Goal: Information Seeking & Learning: Learn about a topic

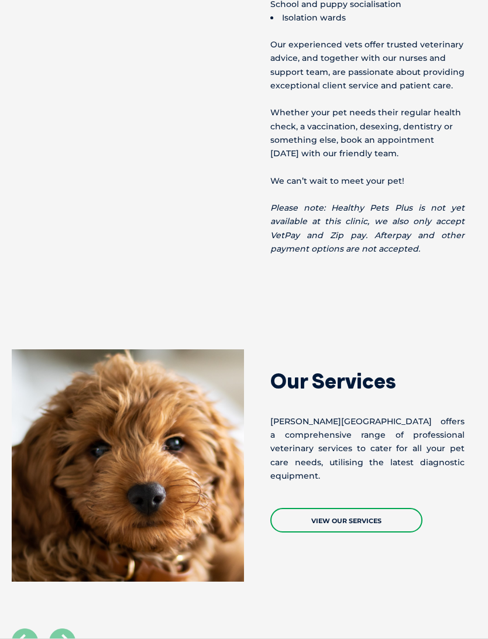
scroll to position [931, 0]
click at [365, 508] on link "View Our Services" at bounding box center [346, 520] width 152 height 25
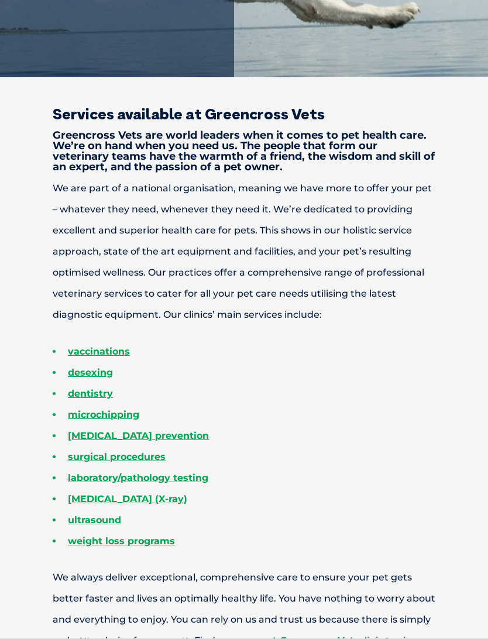
scroll to position [374, 0]
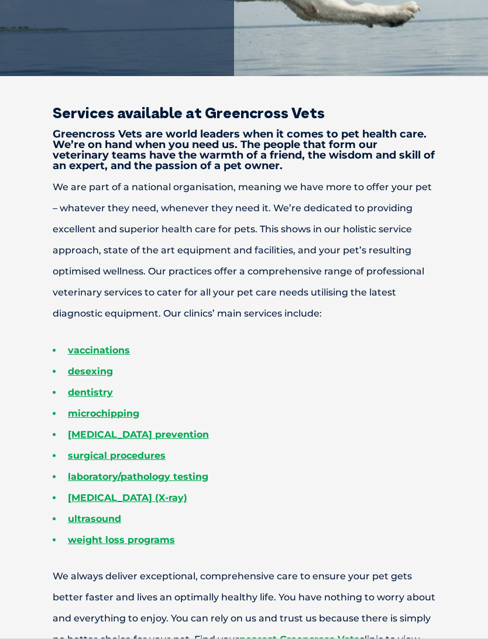
click at [92, 375] on link "desexing" at bounding box center [90, 371] width 45 height 11
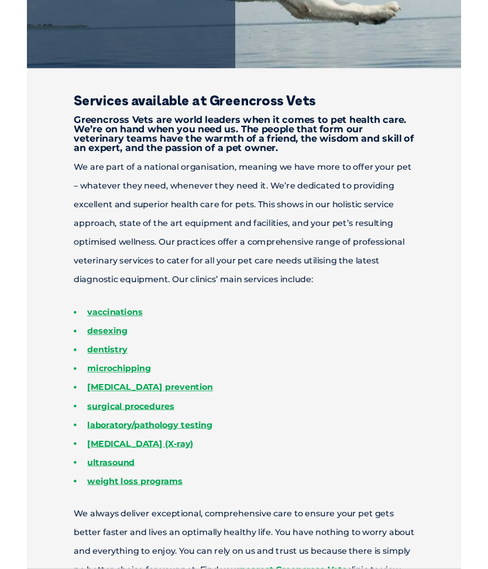
scroll to position [412, 0]
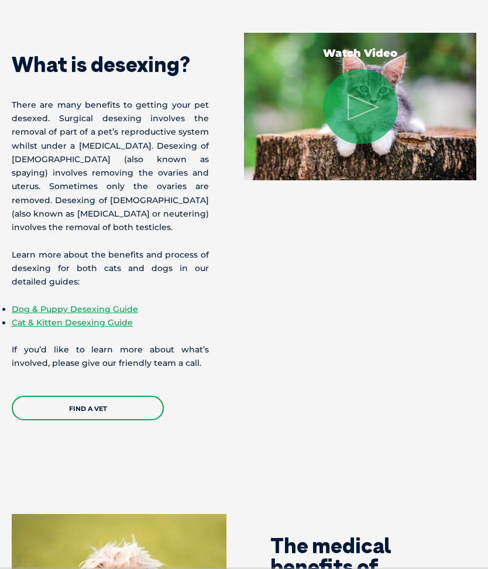
scroll to position [1165, 0]
click at [94, 304] on link "Dog & Puppy Desexing Guide" at bounding box center [75, 309] width 126 height 11
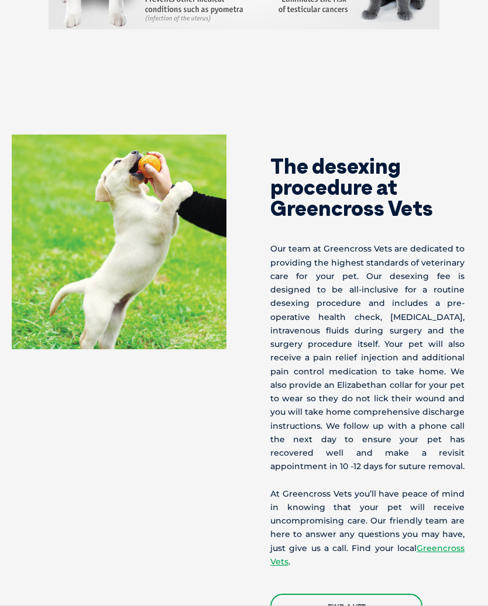
scroll to position [2498, 0]
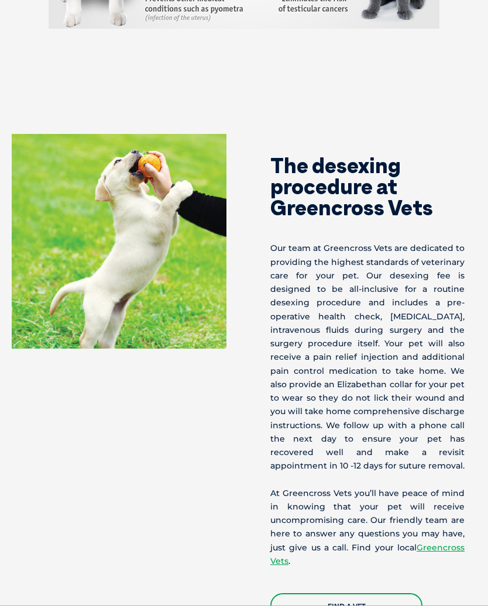
click at [374, 568] on link "Find a Vet" at bounding box center [346, 606] width 152 height 25
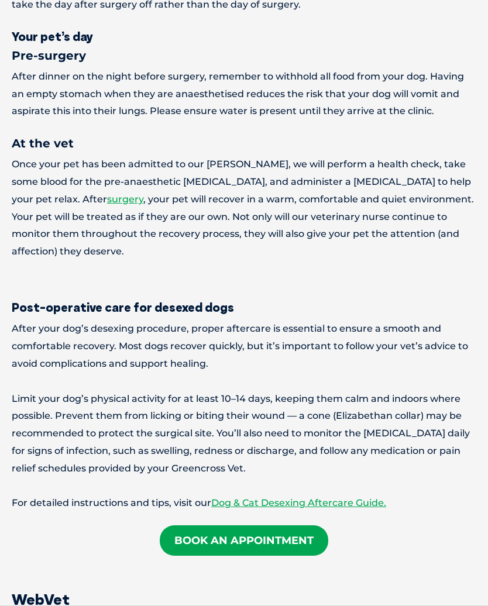
scroll to position [1889, 0]
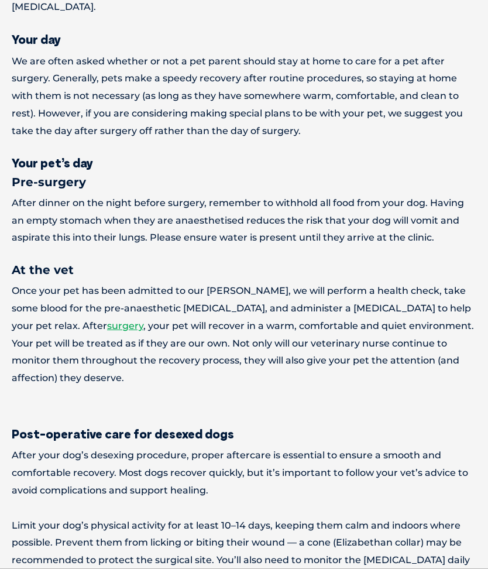
scroll to position [1673, 0]
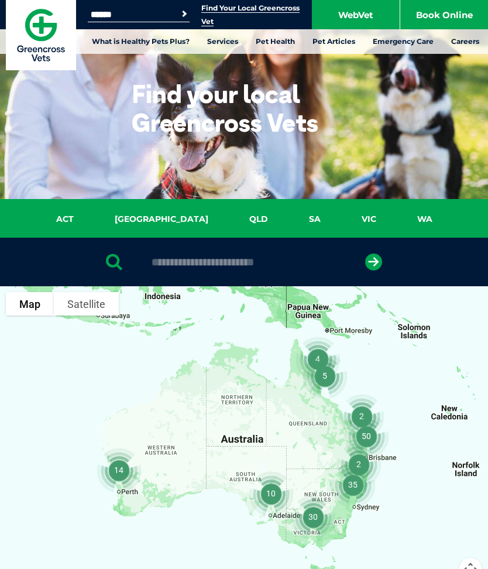
click at [289, 217] on link "SA" at bounding box center [315, 219] width 53 height 13
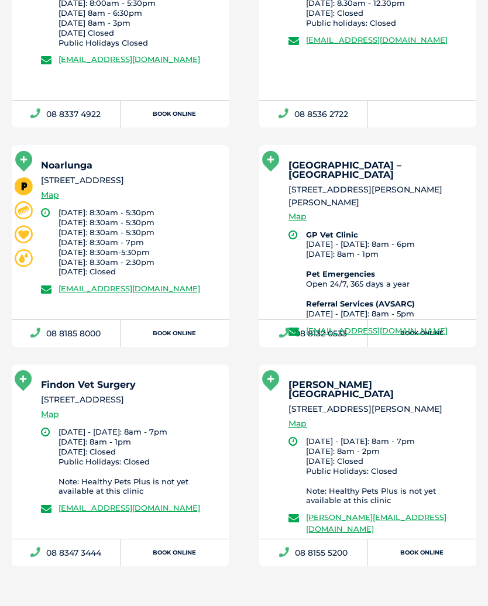
scroll to position [1157, 0]
click at [53, 412] on link "Map" at bounding box center [50, 414] width 18 height 13
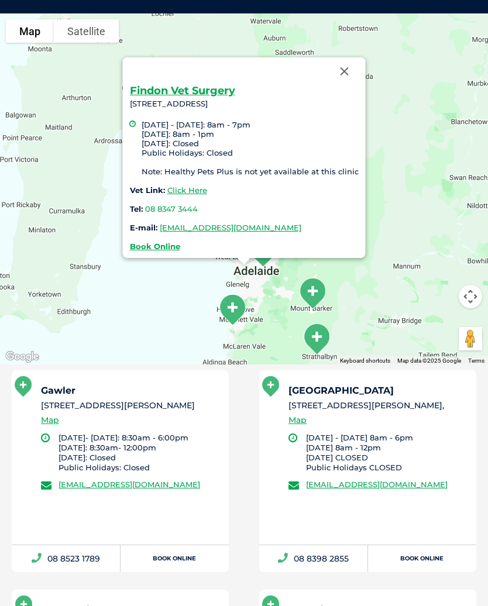
scroll to position [268, 0]
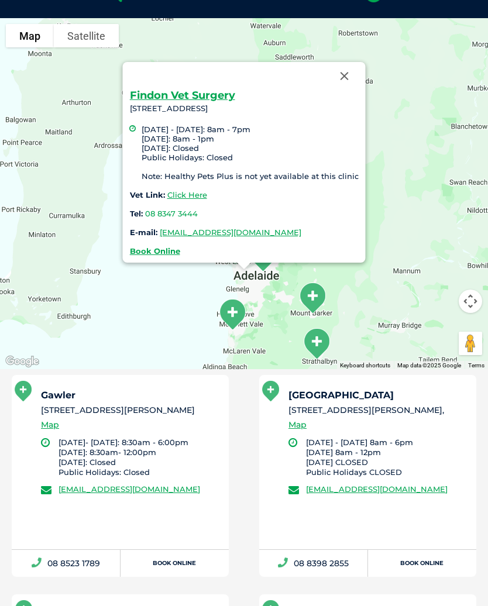
click at [183, 190] on link "Click Here" at bounding box center [187, 194] width 40 height 9
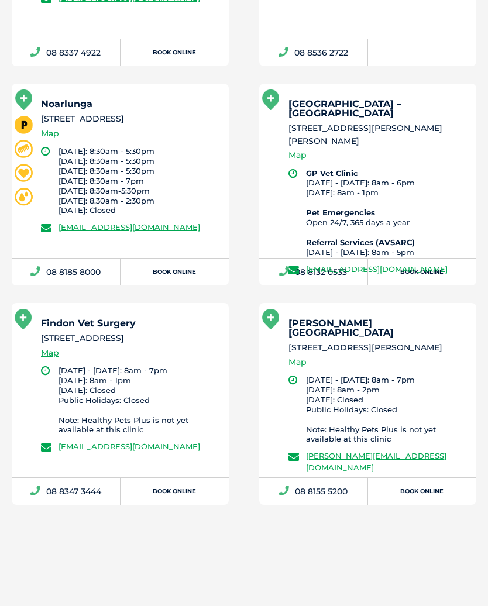
scroll to position [1227, 0]
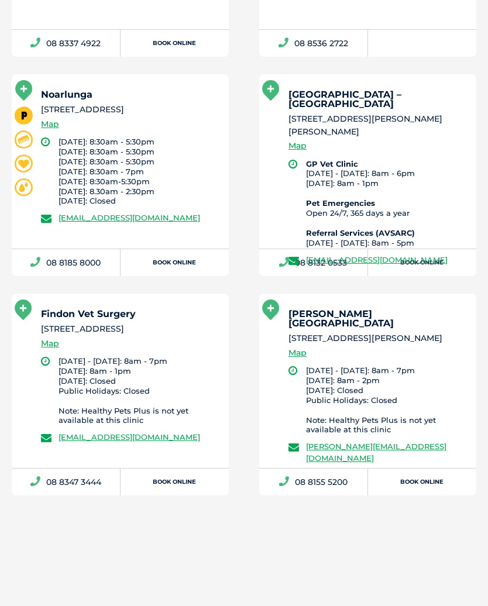
click at [303, 347] on link "Map" at bounding box center [298, 353] width 18 height 13
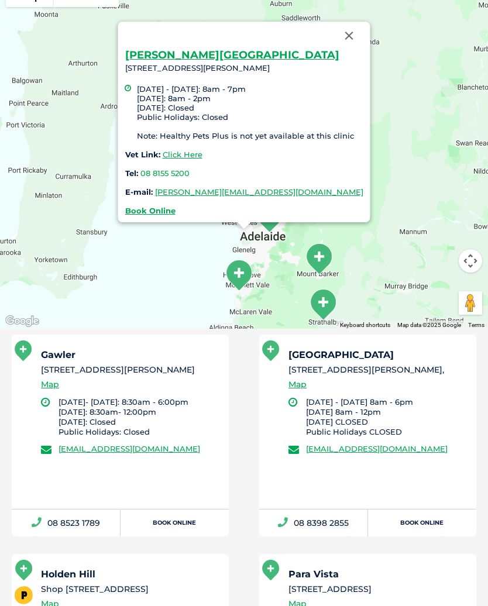
scroll to position [268, 0]
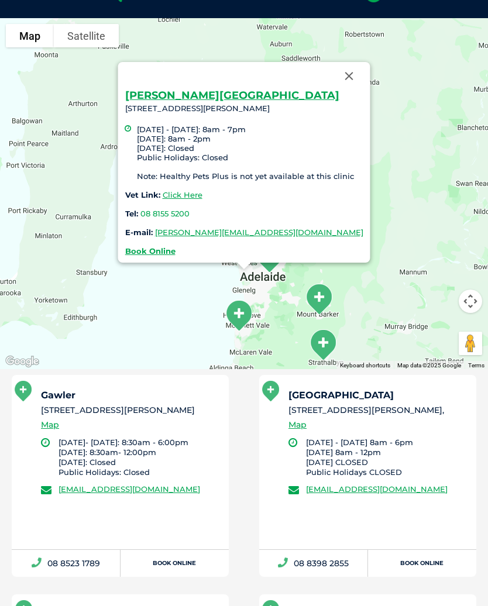
click at [187, 190] on link "Click Here" at bounding box center [183, 194] width 40 height 9
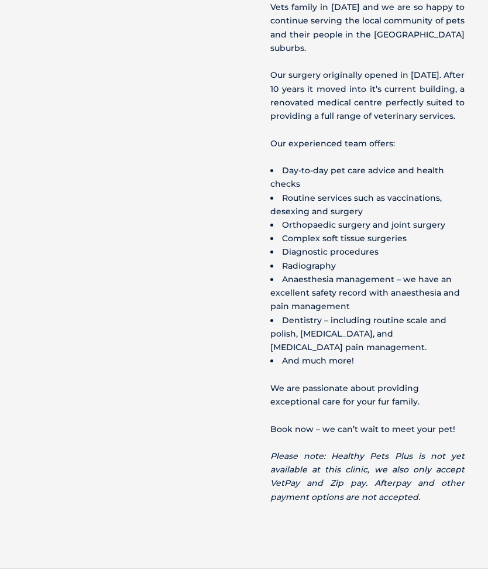
scroll to position [621, 0]
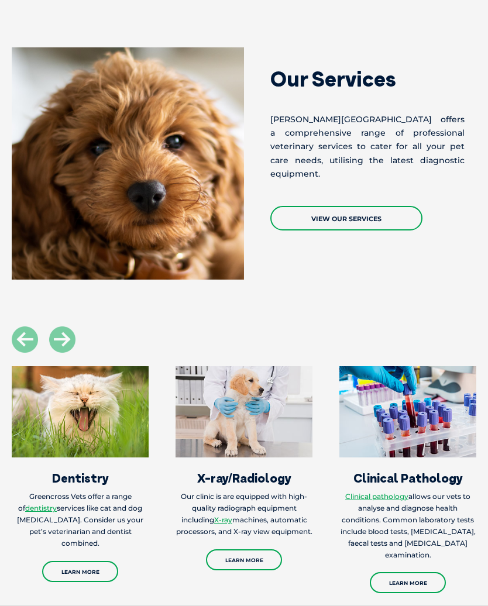
scroll to position [1200, 0]
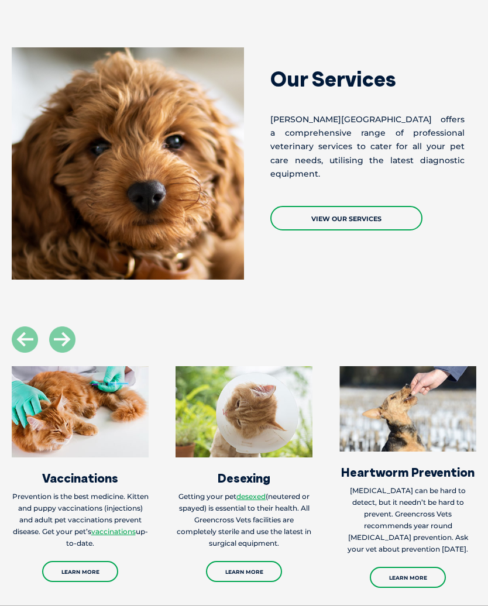
click at [366, 206] on link "View Our Services" at bounding box center [346, 218] width 152 height 25
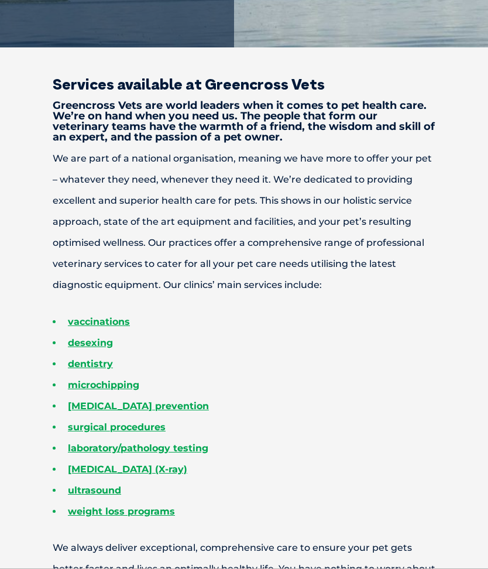
scroll to position [392, 0]
